Goal: Register for event/course

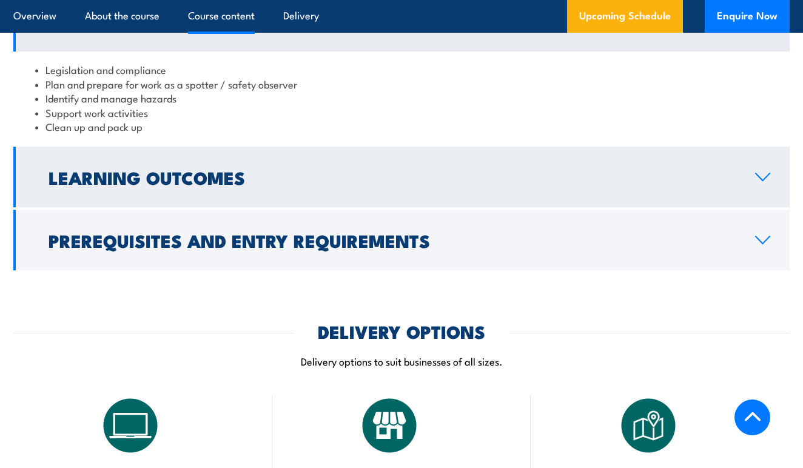
scroll to position [1146, 0]
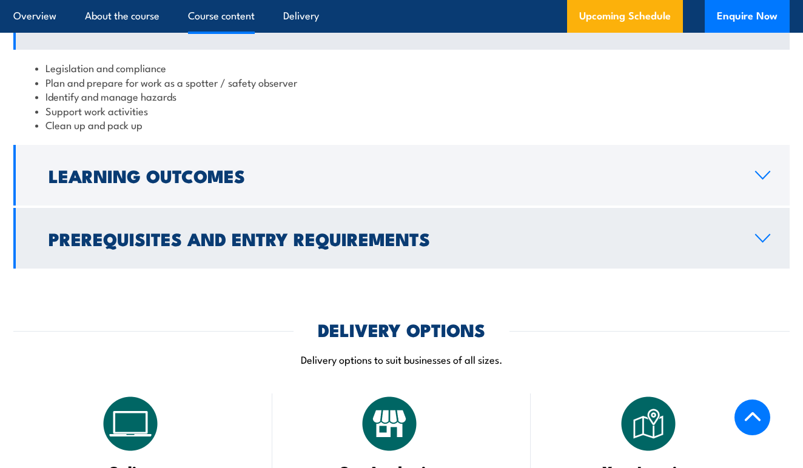
click at [760, 235] on icon at bounding box center [763, 238] width 14 height 7
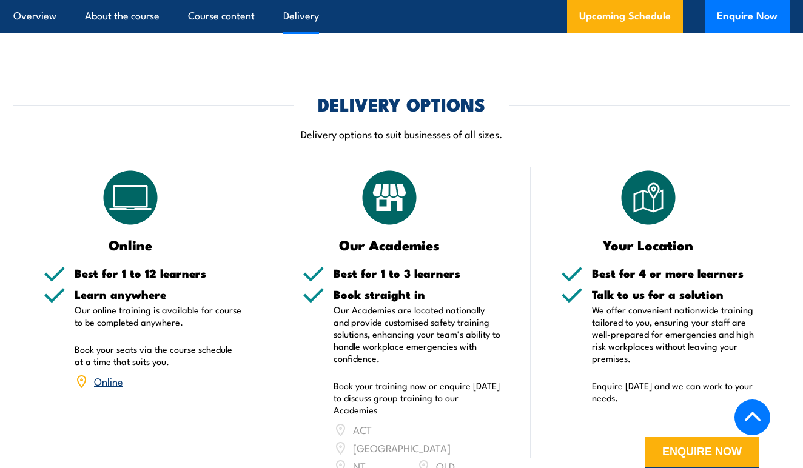
scroll to position [1463, 0]
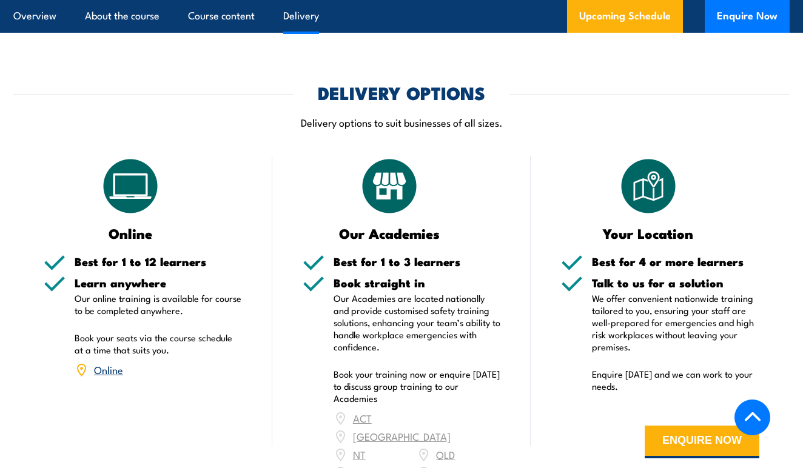
click at [110, 362] on link "Online" at bounding box center [108, 369] width 29 height 15
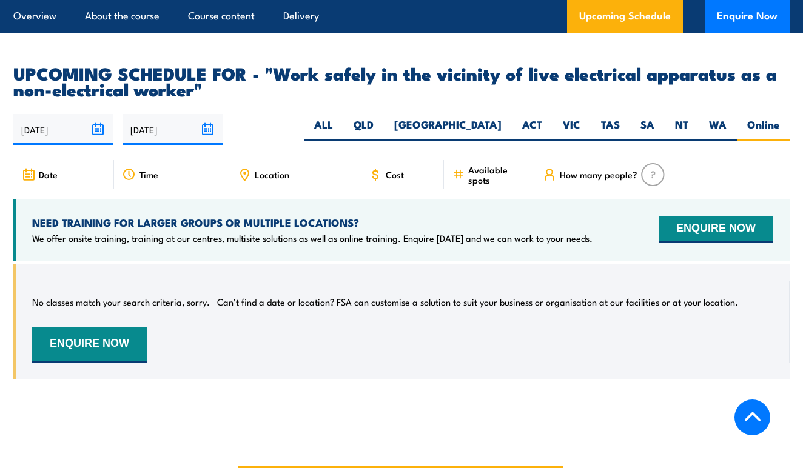
scroll to position [1881, 0]
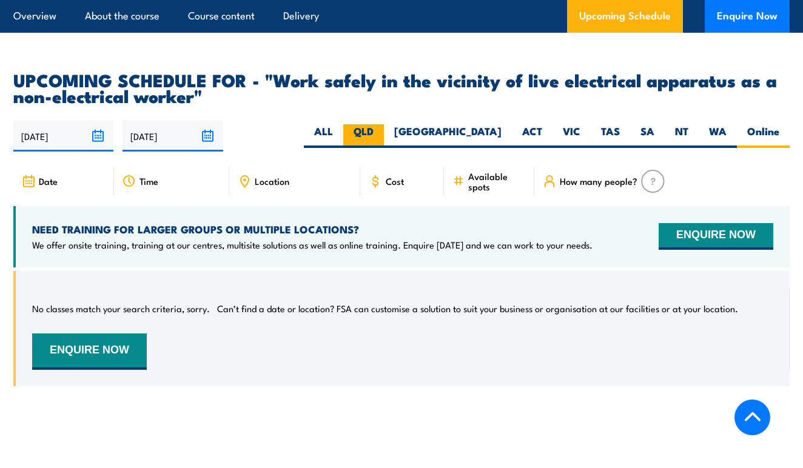
click at [384, 124] on label "QLD" at bounding box center [363, 136] width 41 height 24
click at [382, 124] on input "QLD" at bounding box center [378, 128] width 8 height 8
radio input "true"
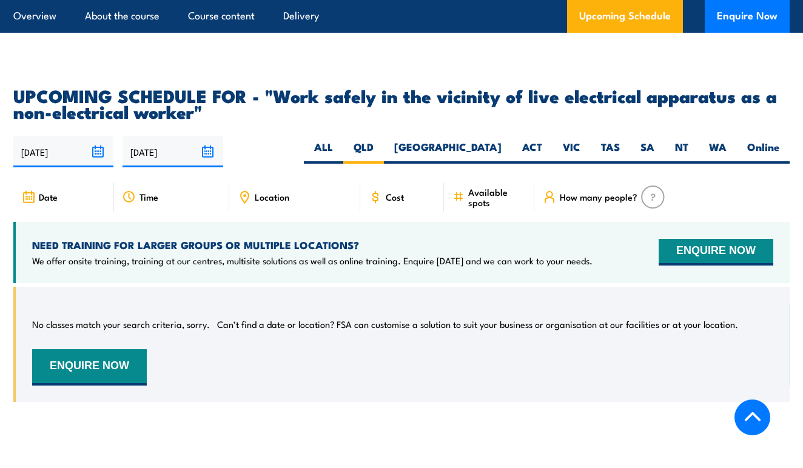
scroll to position [1920, 0]
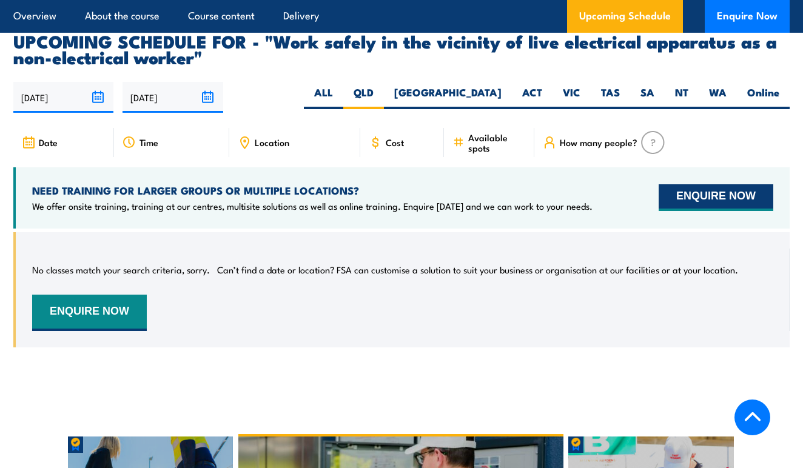
click at [690, 184] on button "ENQUIRE NOW" at bounding box center [716, 197] width 115 height 27
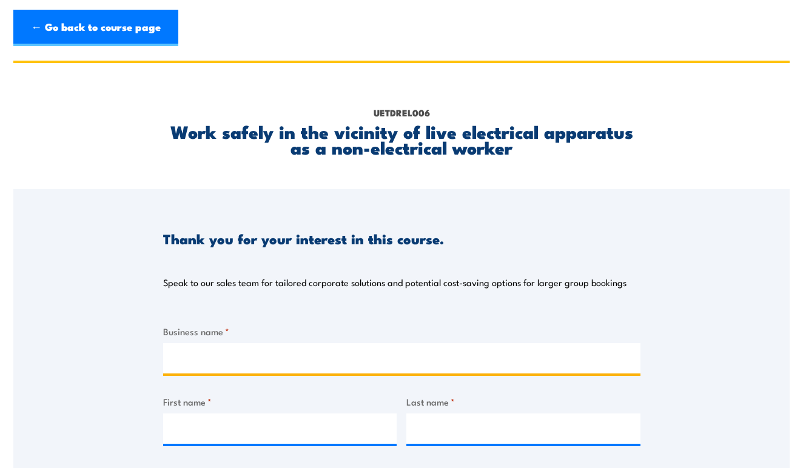
click at [223, 346] on input "Business name *" at bounding box center [401, 358] width 477 height 30
type input "Rogers Energy Services"
type input "Joel"
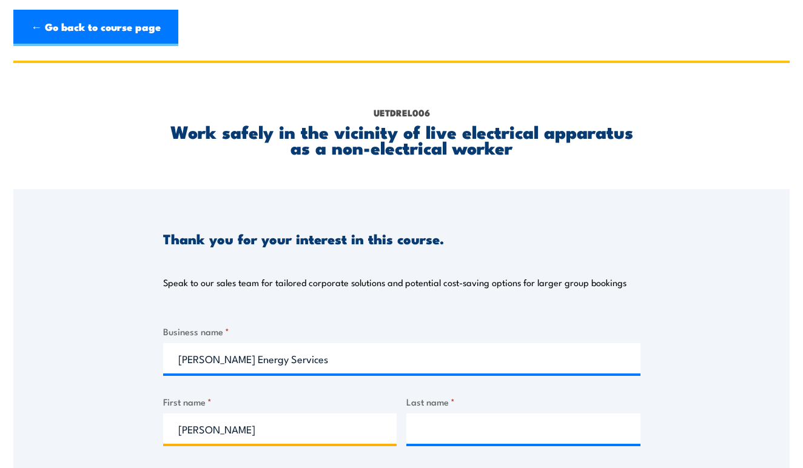
type input "Rogers"
type input "admin@rogersenergyservices.com.au"
type input "0407068305"
select select "QLD"
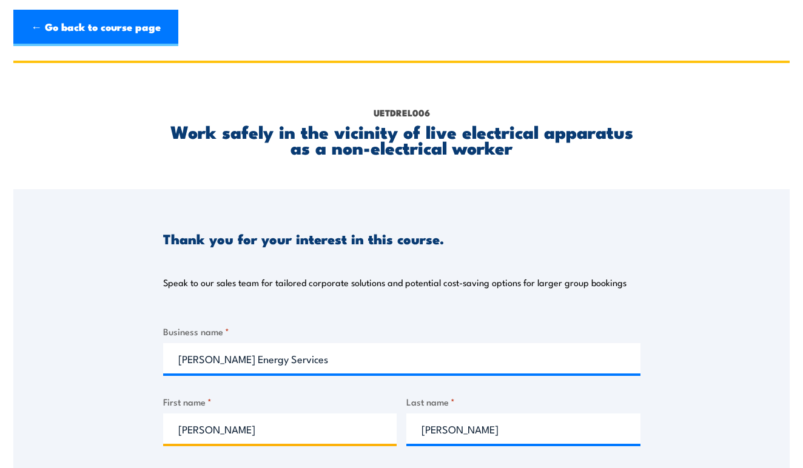
drag, startPoint x: 225, startPoint y: 436, endPoint x: 106, endPoint y: 435, distance: 118.9
type input "Kirsty"
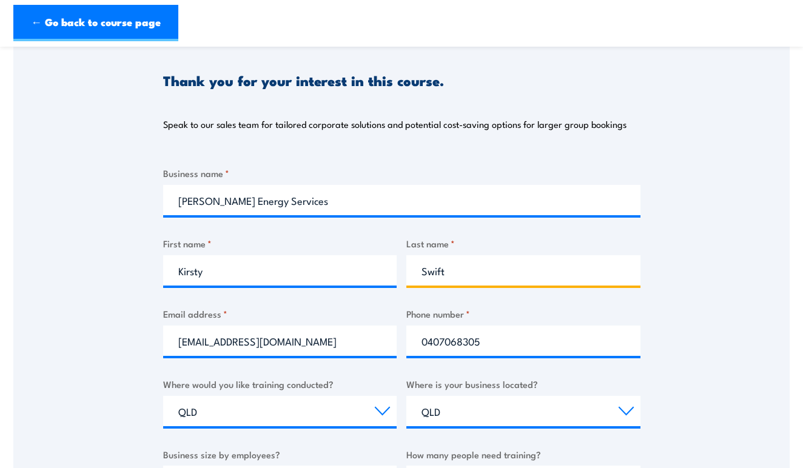
scroll to position [248, 0]
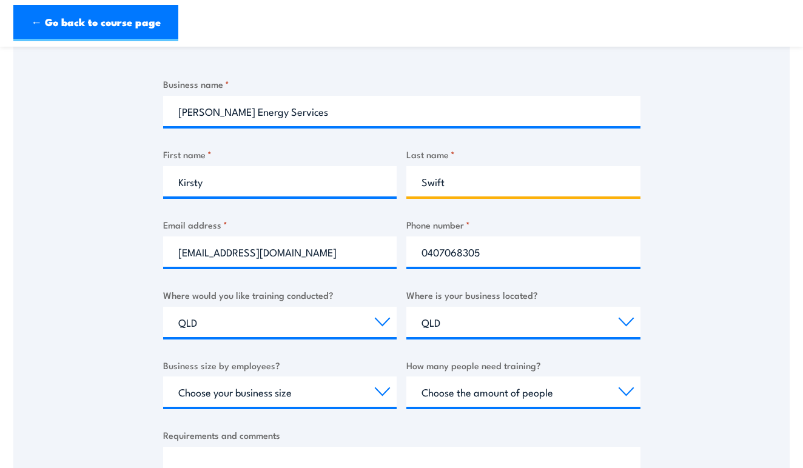
type input "Swift"
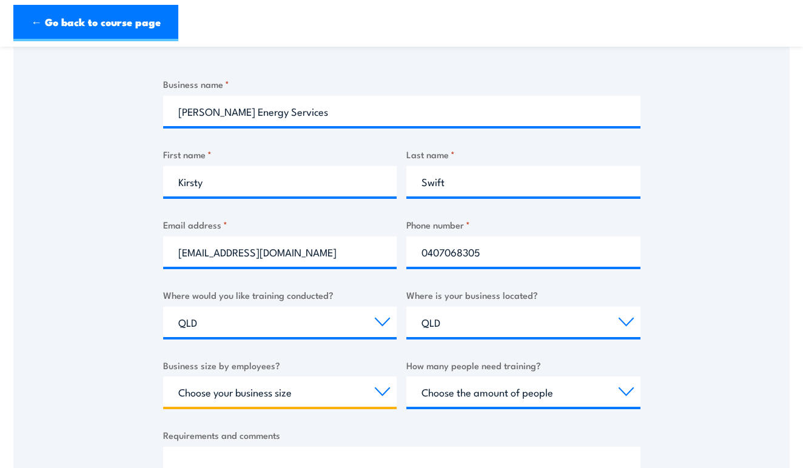
click at [379, 396] on select "Choose your business size 1 to 19 20 to 199 200+" at bounding box center [280, 392] width 234 height 30
select select "1 to 19"
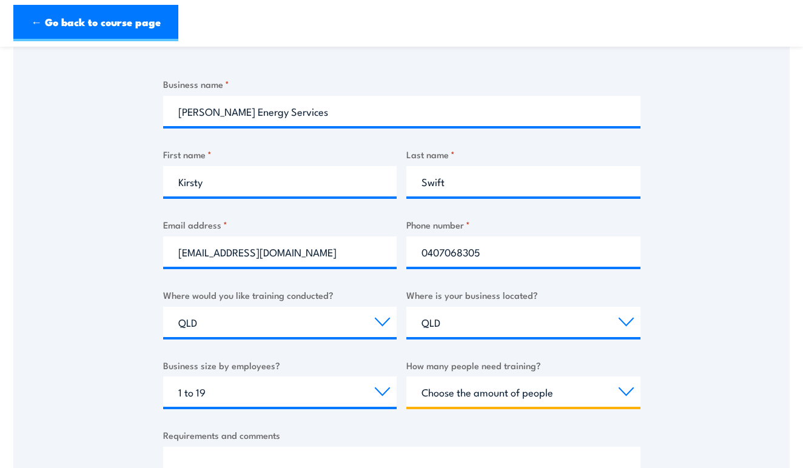
click at [521, 396] on select "Choose the amount of people 1 to 4 5 to 19 20+" at bounding box center [523, 392] width 234 height 30
select select "1 to 4"
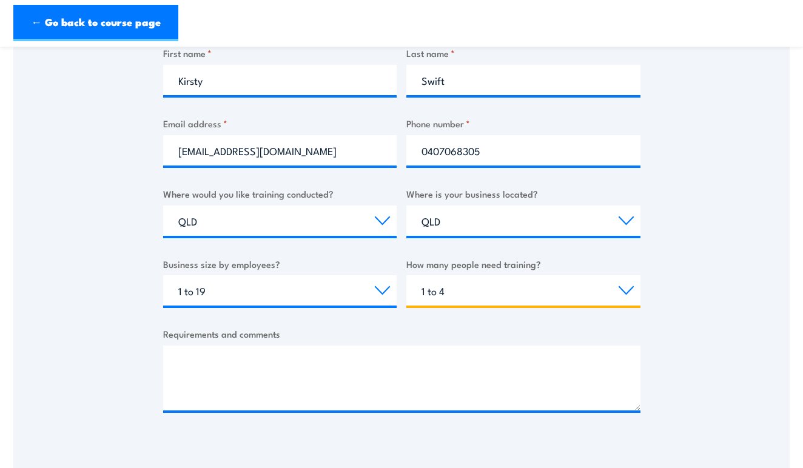
scroll to position [372, 0]
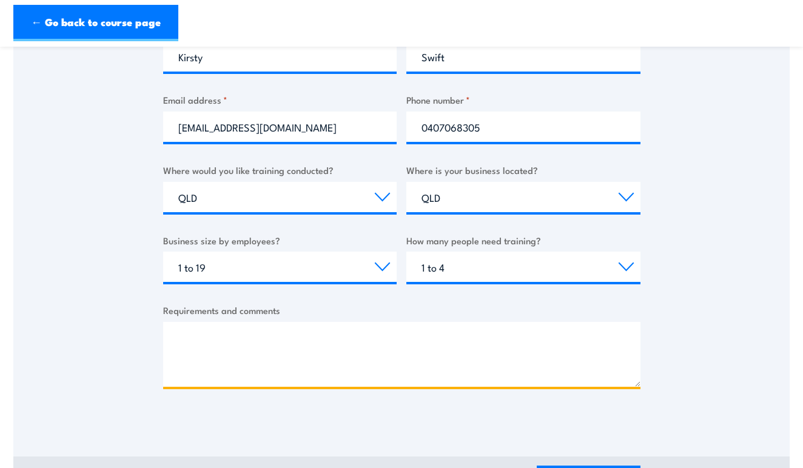
click at [328, 366] on textarea "Requirements and comments" at bounding box center [401, 354] width 477 height 65
click at [177, 371] on textarea "Just one employee requires UETDREL006. I see this can be done online. Can you g…" at bounding box center [401, 354] width 477 height 65
click at [292, 363] on textarea "Just one employee requires UETDREL006. I see this can be done online. Can you g…" at bounding box center [401, 354] width 477 height 65
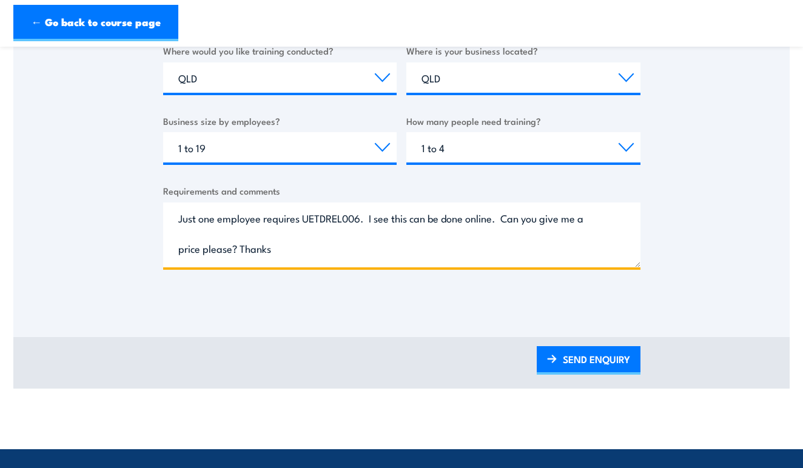
scroll to position [497, 0]
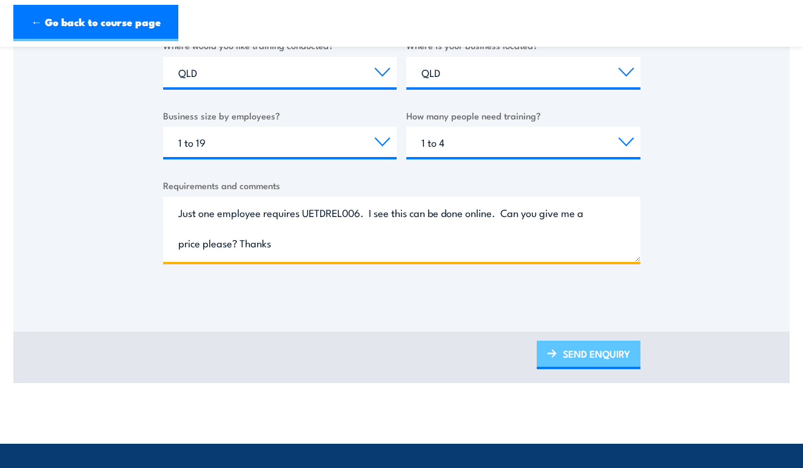
type textarea "Just one employee requires UETDREL006. I see this can be done online. Can you g…"
click at [607, 357] on link "SEND ENQUIRY" at bounding box center [589, 355] width 104 height 29
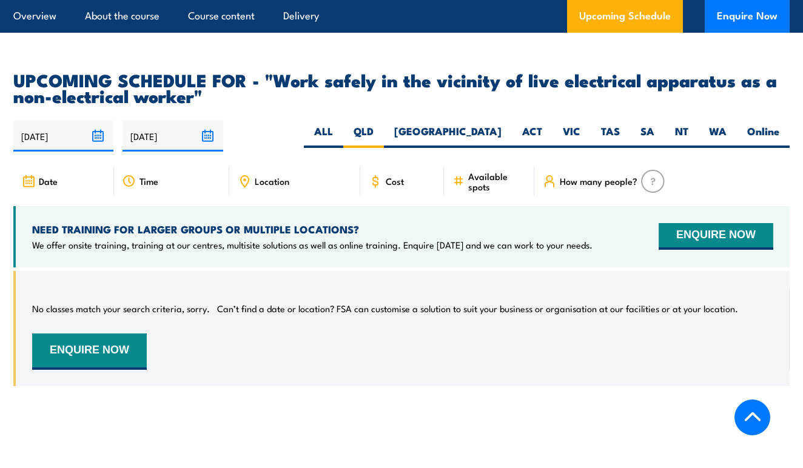
scroll to position [1881, 0]
